Goal: Communication & Community: Answer question/provide support

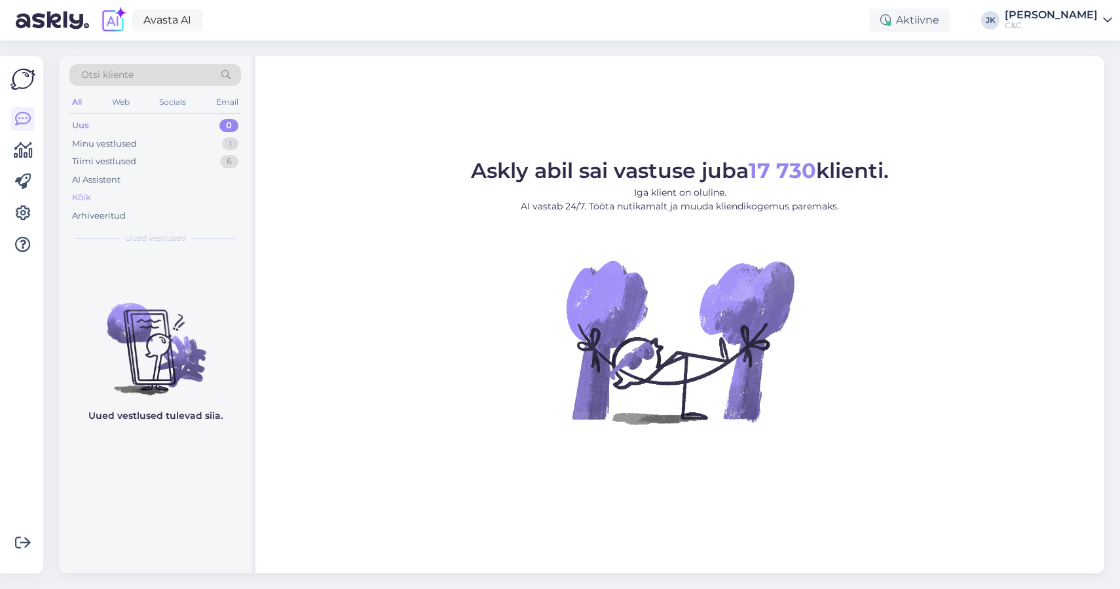
click at [99, 204] on div "Kõik" at bounding box center [155, 198] width 172 height 18
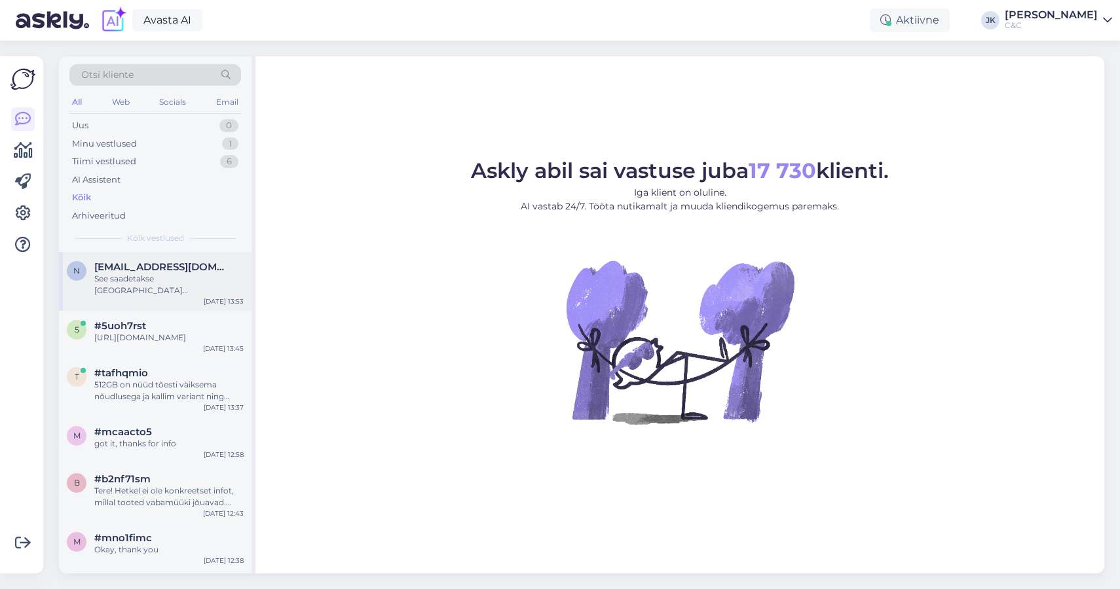
click at [92, 274] on div "n [EMAIL_ADDRESS][DOMAIN_NAME] See saadetakse [GEOGRAPHIC_DATA] [GEOGRAPHIC_DAT…" at bounding box center [155, 278] width 177 height 35
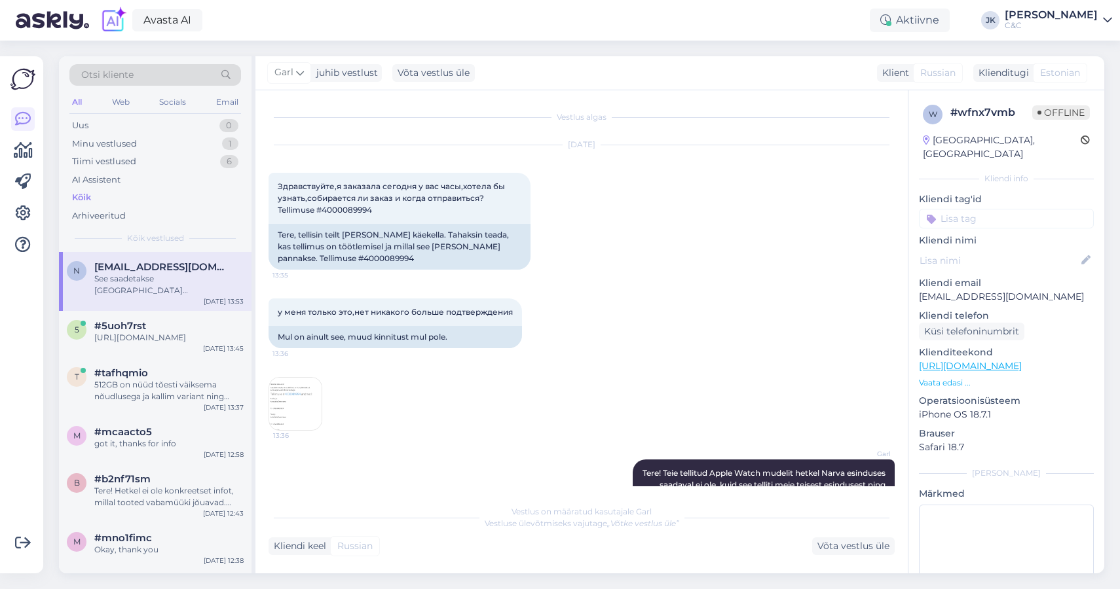
scroll to position [481, 0]
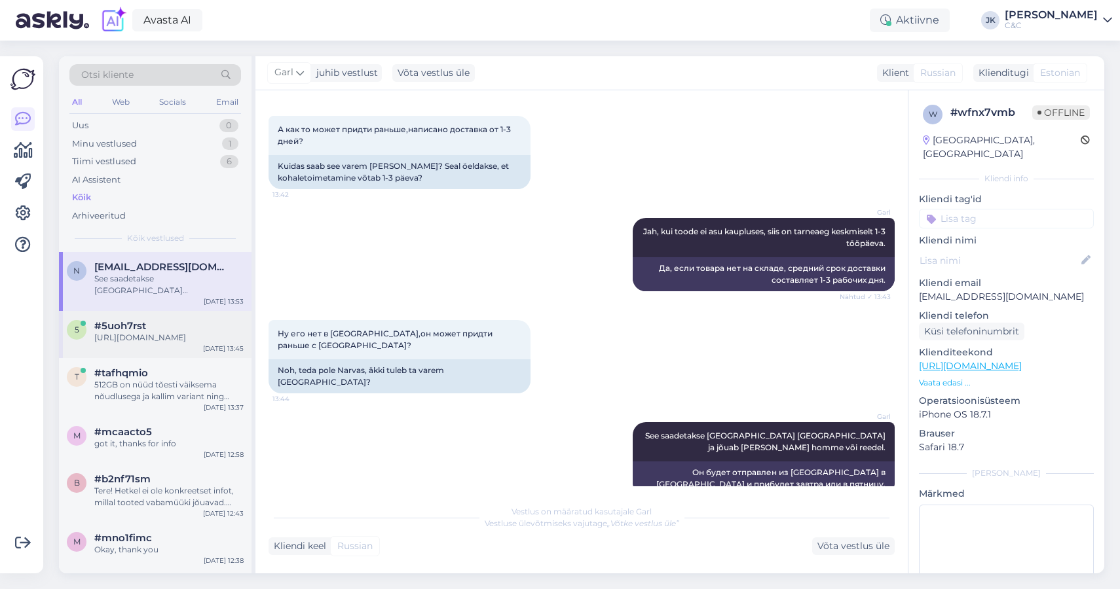
click at [145, 326] on span "#5uoh7rst" at bounding box center [120, 326] width 52 height 12
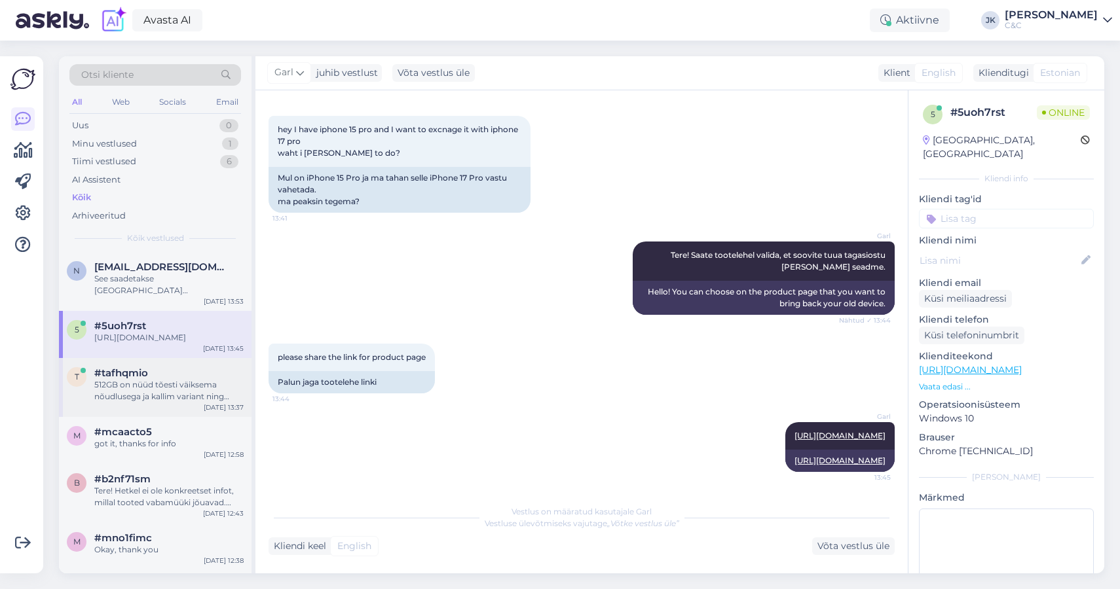
click at [199, 403] on div "512GB on nüüd tõesti väiksema nõudlusega ja kallim variant ning tõenäoliselt on…" at bounding box center [168, 391] width 149 height 24
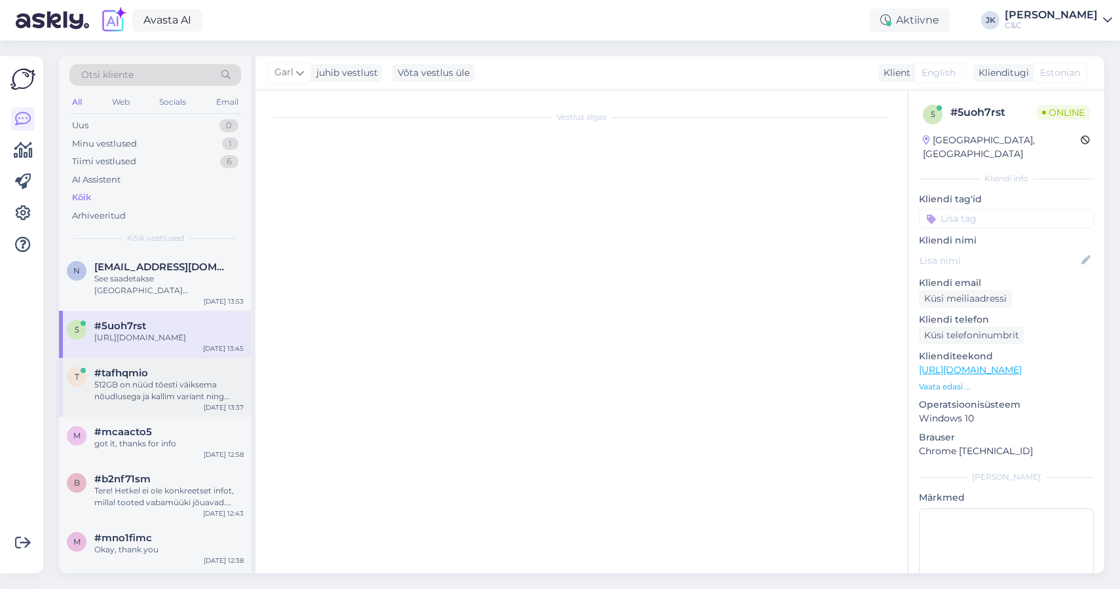
scroll to position [1341, 0]
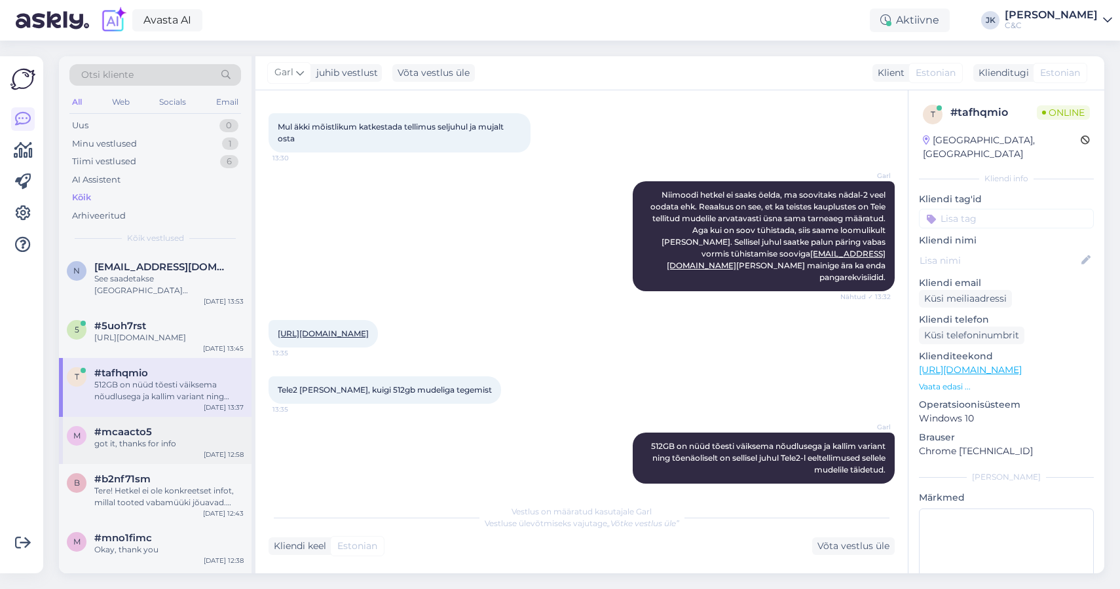
click at [196, 432] on div "m #mcaacto5 got it, thanks for info [DATE] 12:58" at bounding box center [155, 440] width 193 height 47
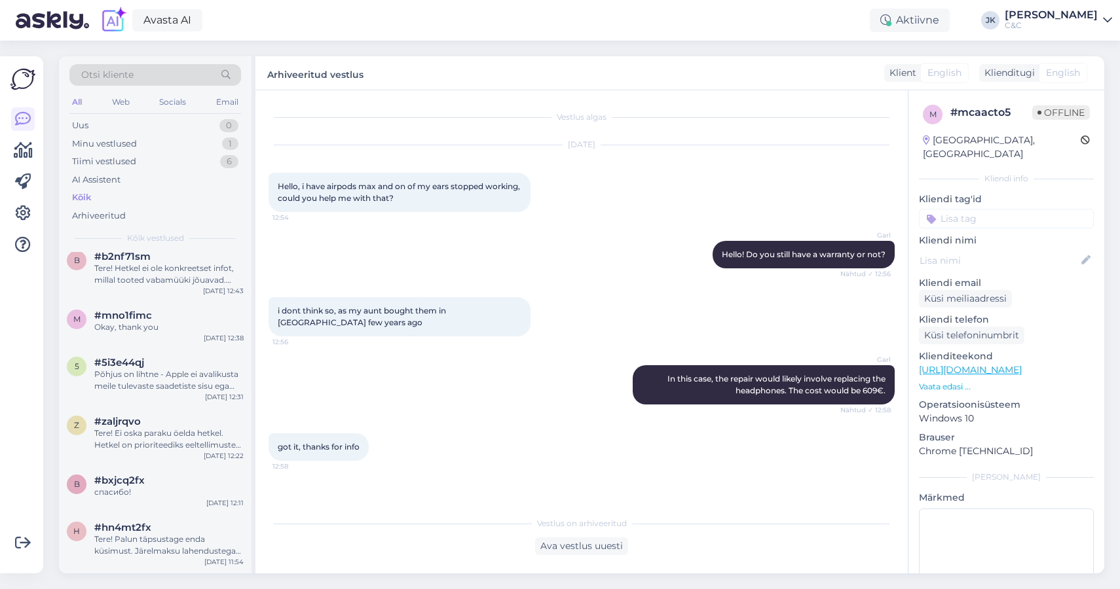
scroll to position [315, 0]
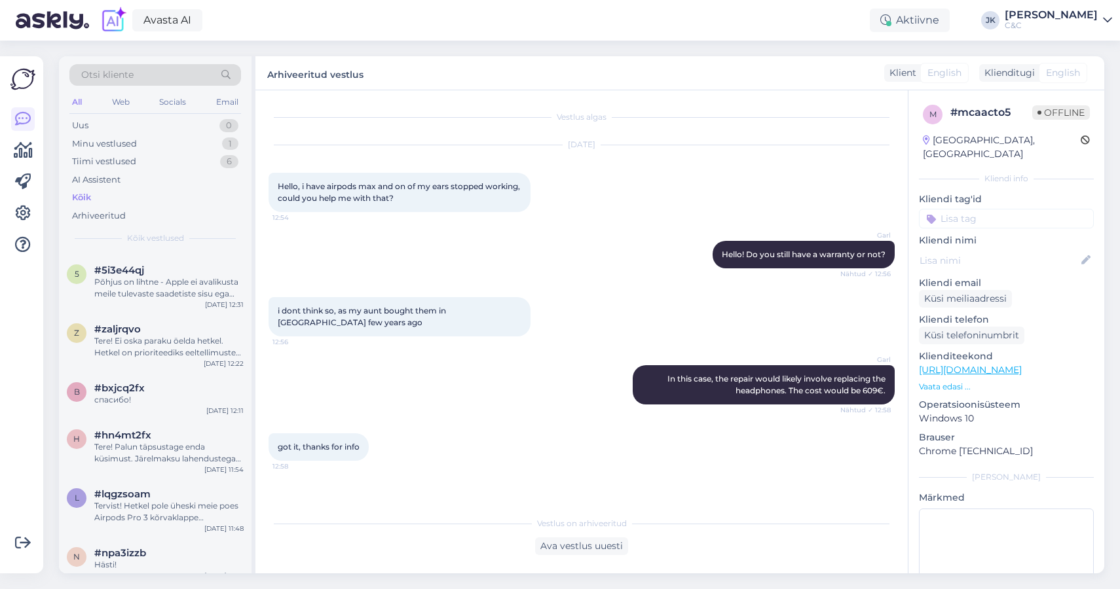
click at [196, 432] on div "h #hn4mt2fx Tere! Palun täpsustage enda küsimust. Järelmaksu lahendustega saate…" at bounding box center [155, 449] width 193 height 59
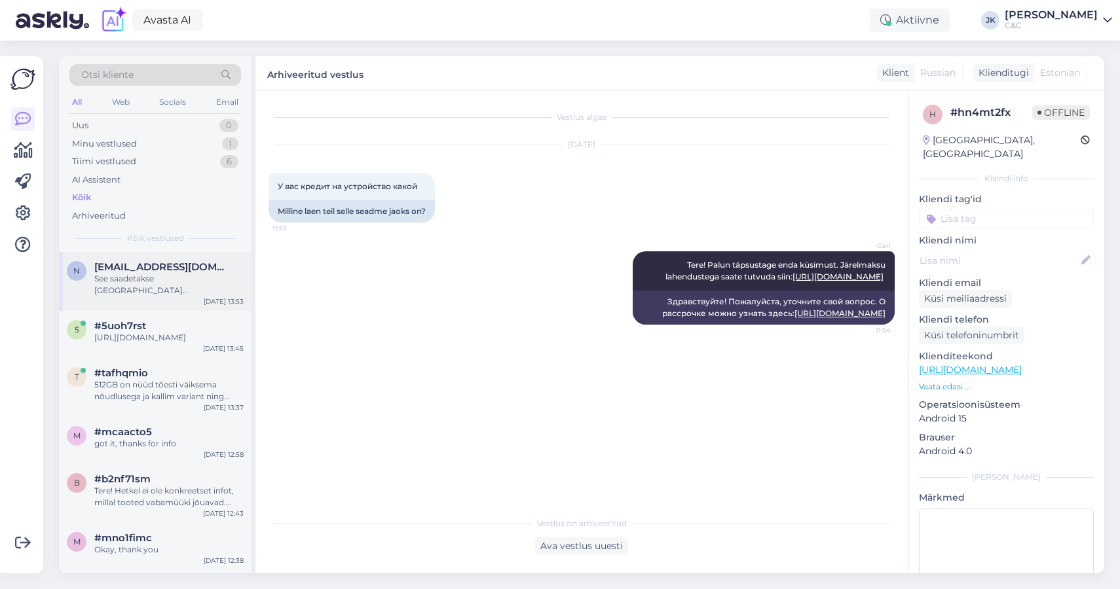
scroll to position [0, 0]
click at [195, 276] on div "See saadetakse [GEOGRAPHIC_DATA] [GEOGRAPHIC_DATA] ja jõuab [PERSON_NAME] homme…" at bounding box center [168, 285] width 149 height 24
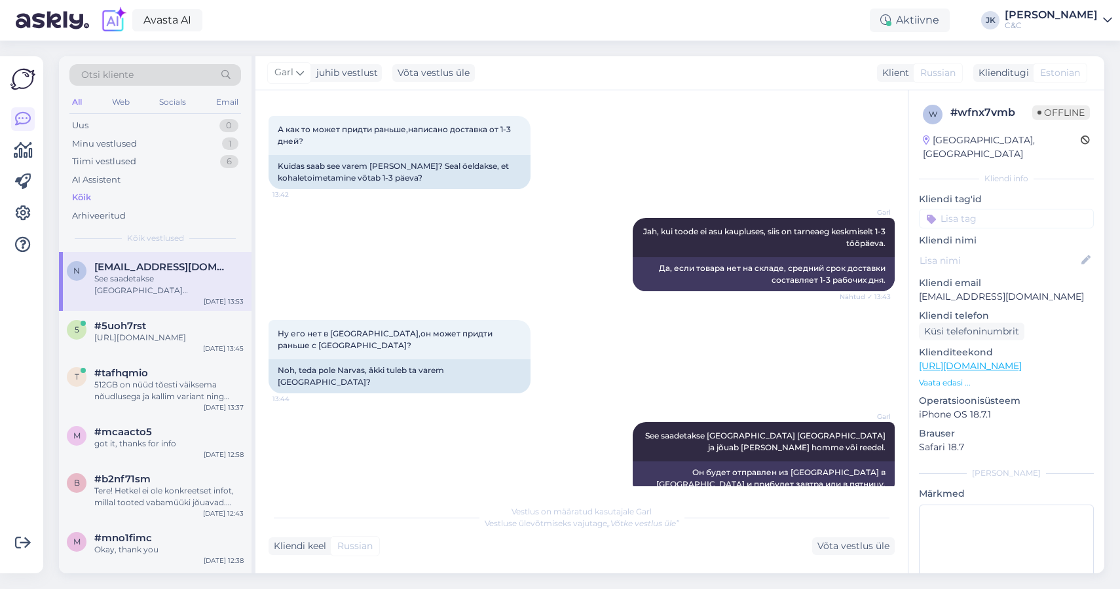
click at [372, 445] on div "Garl See saadetakse [GEOGRAPHIC_DATA] [GEOGRAPHIC_DATA] ja jõuab [PERSON_NAME] …" at bounding box center [582, 459] width 626 height 102
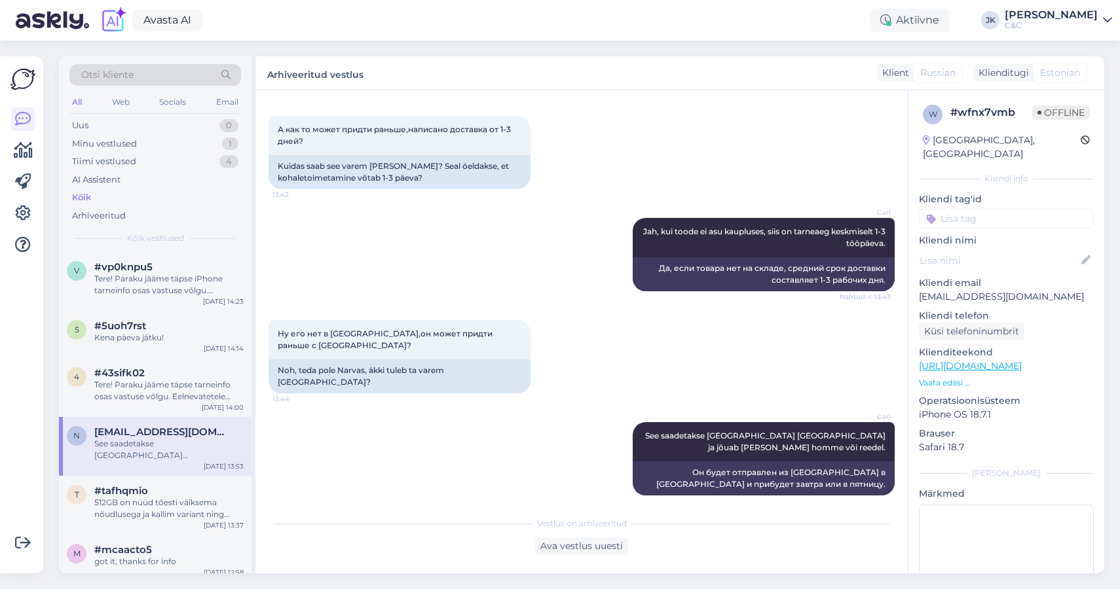
scroll to position [470, 0]
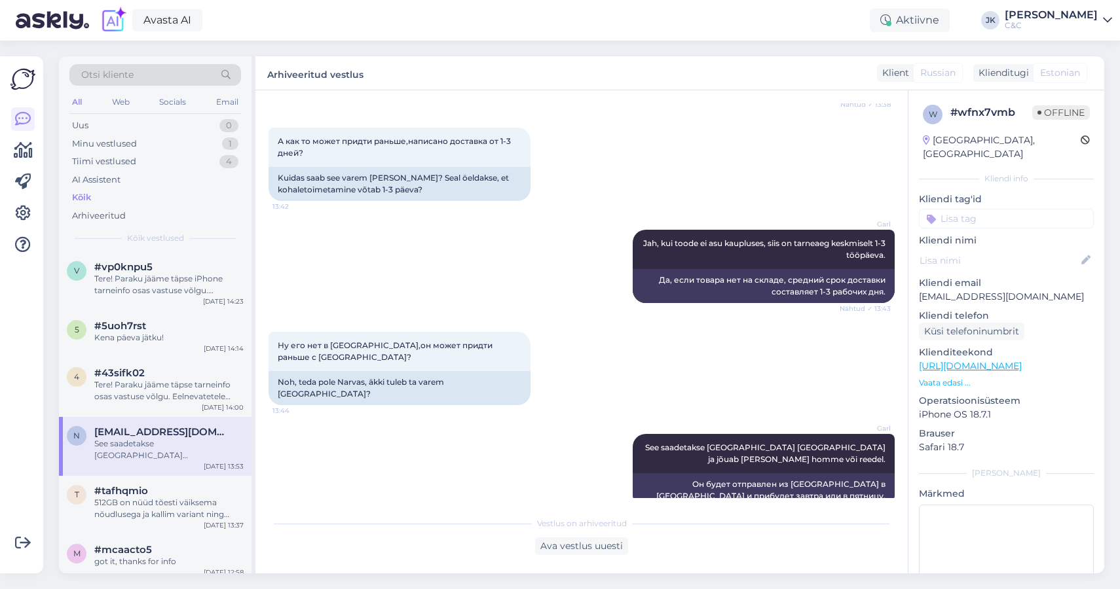
click at [375, 466] on div "Garl See saadetakse [GEOGRAPHIC_DATA] [GEOGRAPHIC_DATA] ja jõuab [PERSON_NAME] …" at bounding box center [582, 471] width 626 height 102
click at [192, 252] on div "v #vp0knpu5 Tere! Paraku jääme täpse iPhone tarneinfo osas vastuse võlgu. Eelne…" at bounding box center [155, 281] width 193 height 59
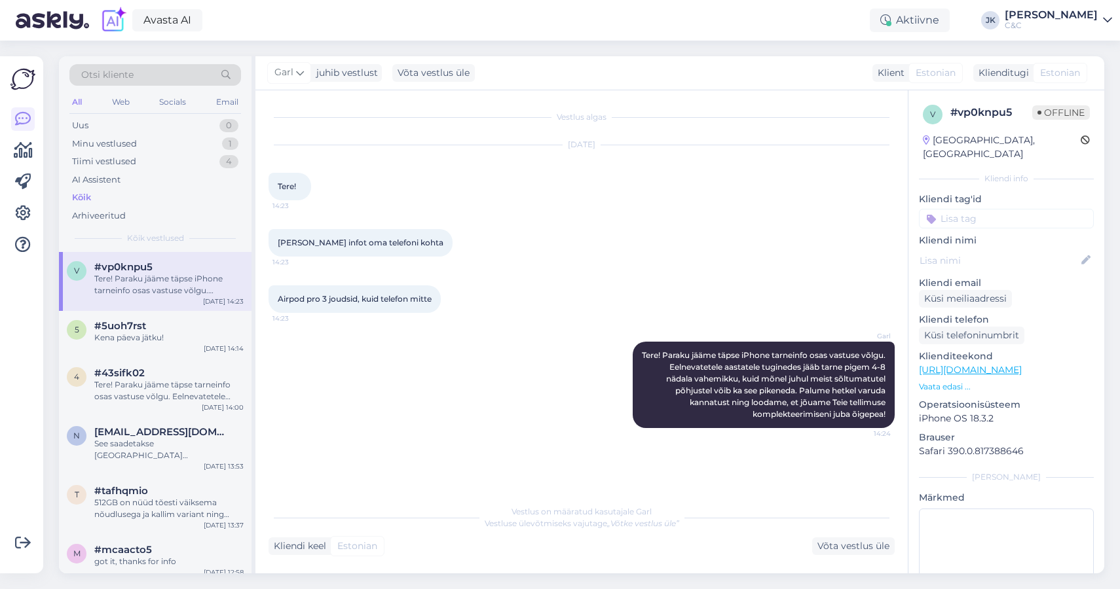
click at [299, 415] on div "Garl Tere! Paraku jääme täpse iPhone tarneinfo osas vastuse võlgu. Eelnevatetel…" at bounding box center [582, 384] width 626 height 115
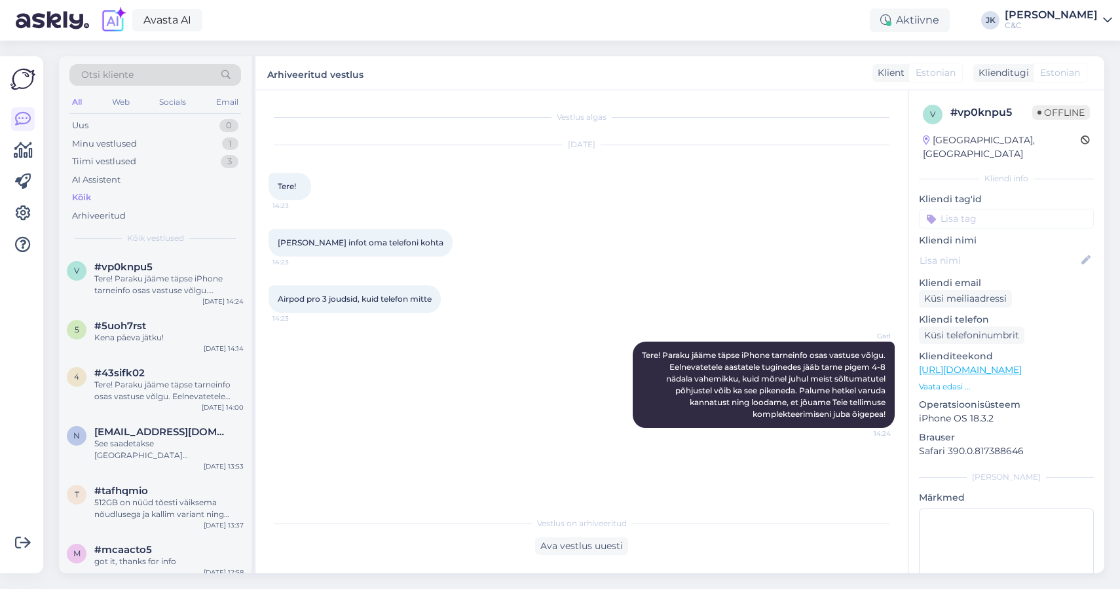
click at [361, 433] on div "Garl Tere! Paraku jääme täpse iPhone tarneinfo osas vastuse võlgu. Eelnevatetel…" at bounding box center [582, 384] width 626 height 115
click at [136, 149] on div "Minu vestlused" at bounding box center [104, 144] width 65 height 13
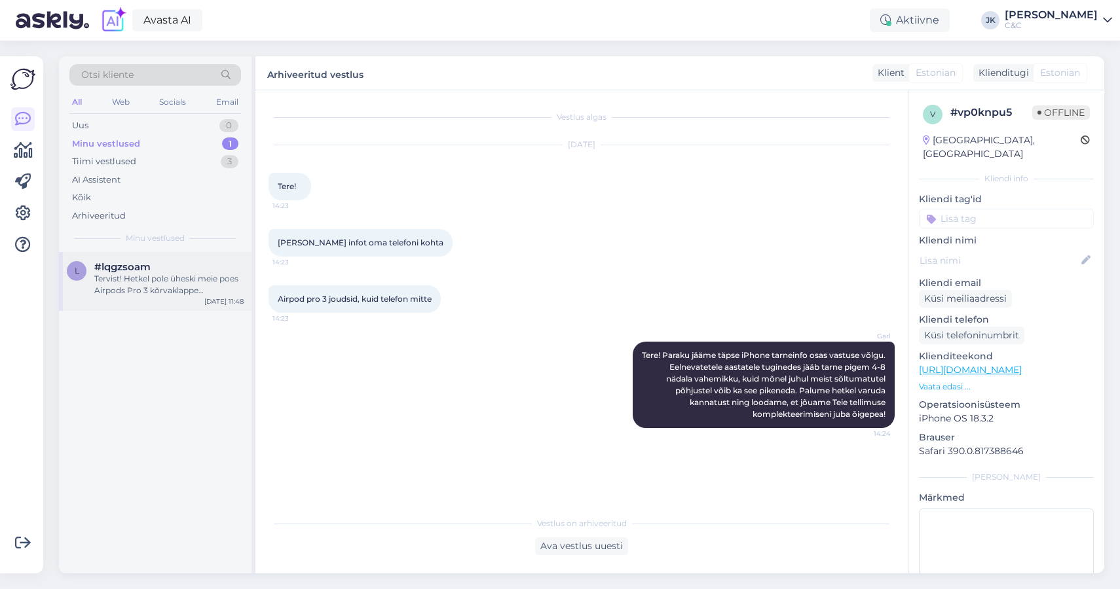
click at [168, 288] on div "Tervist! Hetkel pole üheski meie poes Airpods Pro 3 kõrvaklappe vabamüügis. [PE…" at bounding box center [168, 285] width 149 height 24
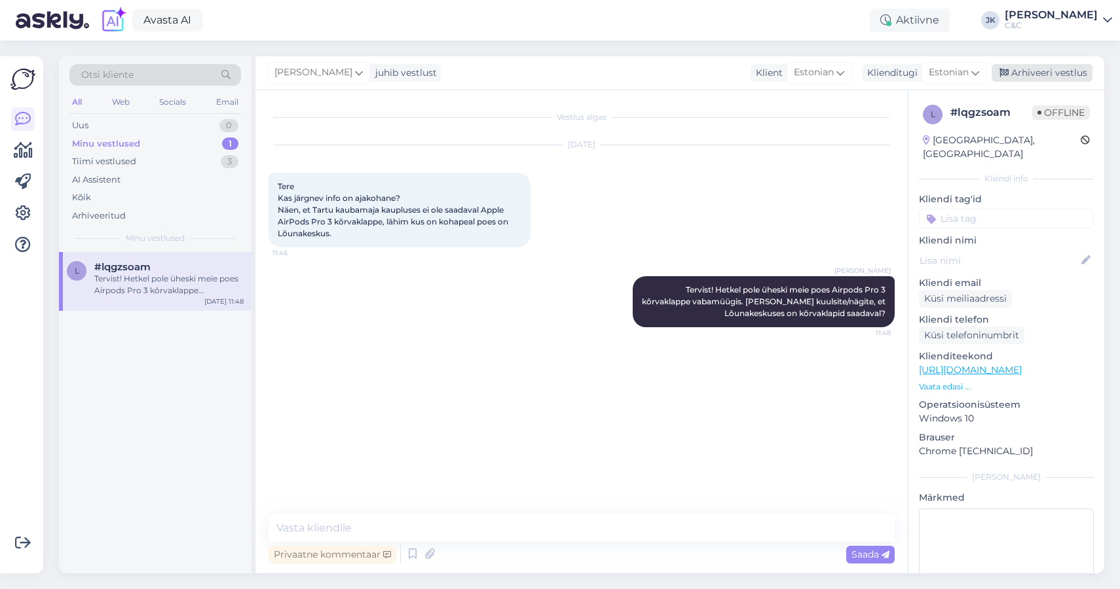
click at [1020, 67] on div "Arhiveeri vestlus" at bounding box center [1042, 73] width 101 height 18
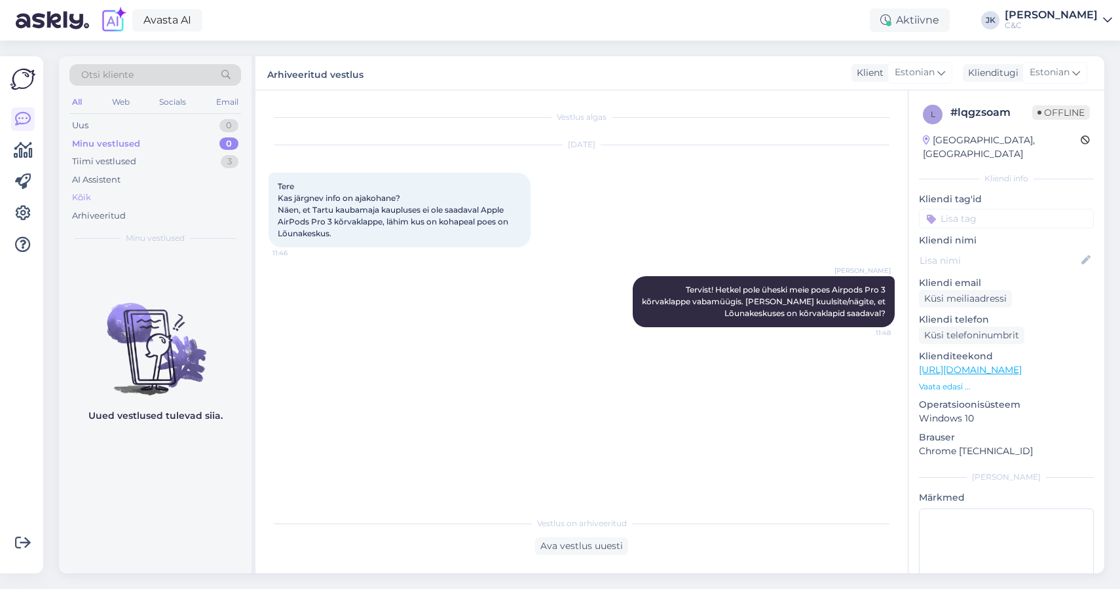
click at [109, 202] on div "Kõik" at bounding box center [155, 198] width 172 height 18
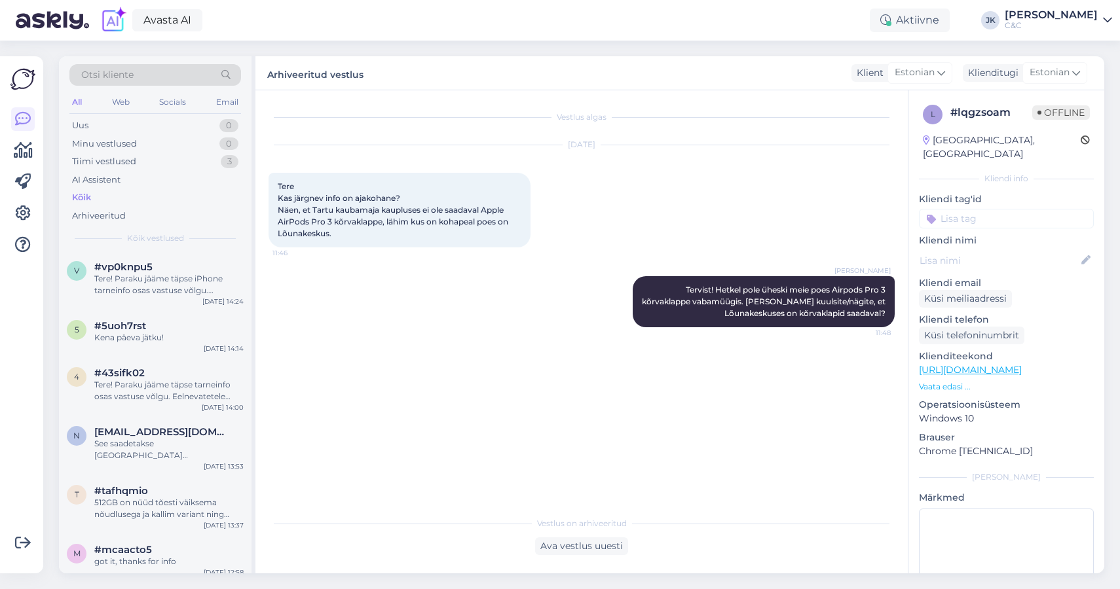
click at [410, 428] on div "Vestlus algas [DATE] Tere Kas järgnev info on ajakohane? Näen, et Tartu kaubama…" at bounding box center [588, 300] width 638 height 395
